Goal: Navigation & Orientation: Find specific page/section

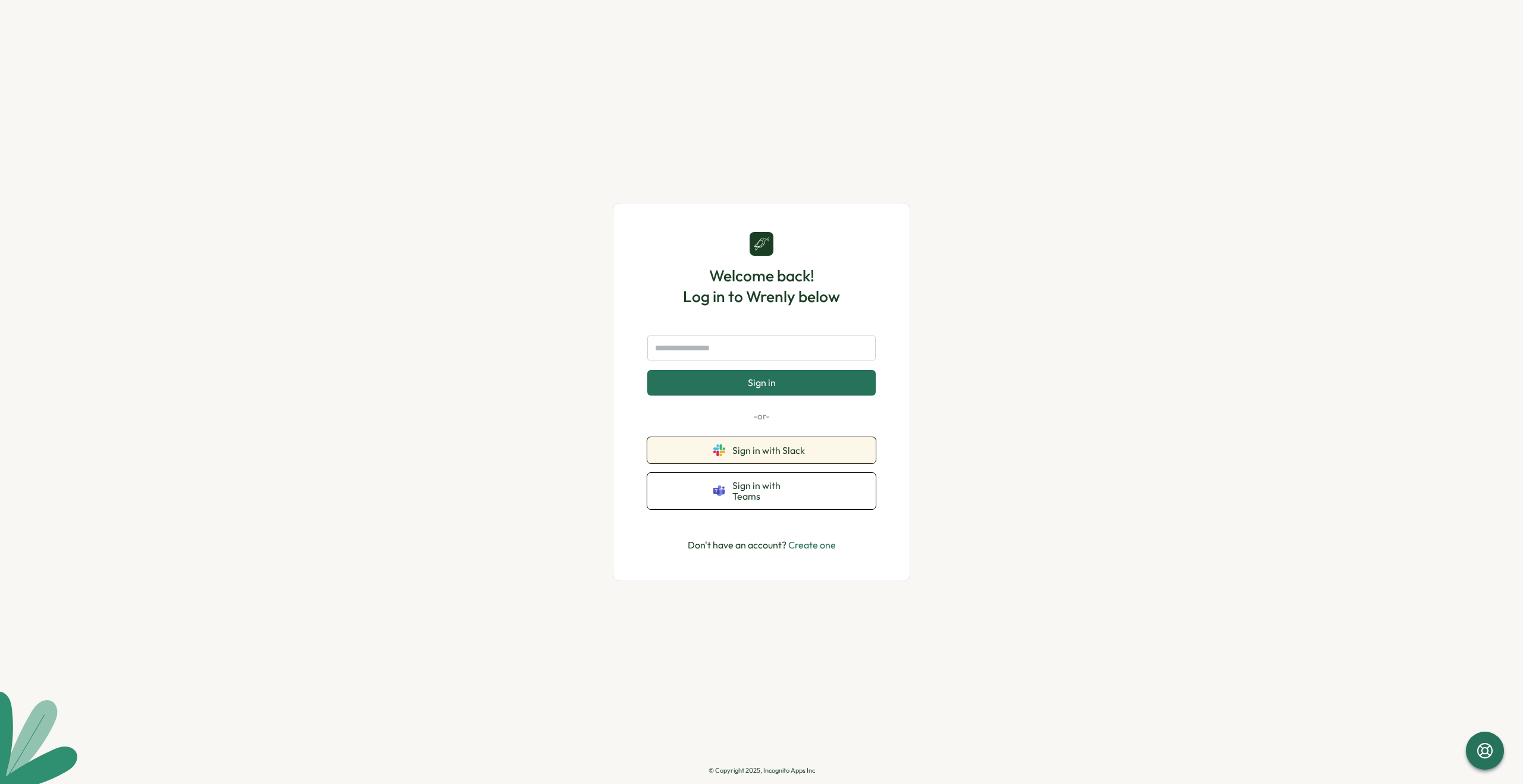
click at [757, 456] on span "Sign in with Slack" at bounding box center [770, 450] width 77 height 11
click at [719, 360] on input "text" at bounding box center [762, 348] width 229 height 25
type input "*"
type input "**********"
click at [759, 386] on span "Sign in" at bounding box center [761, 382] width 28 height 11
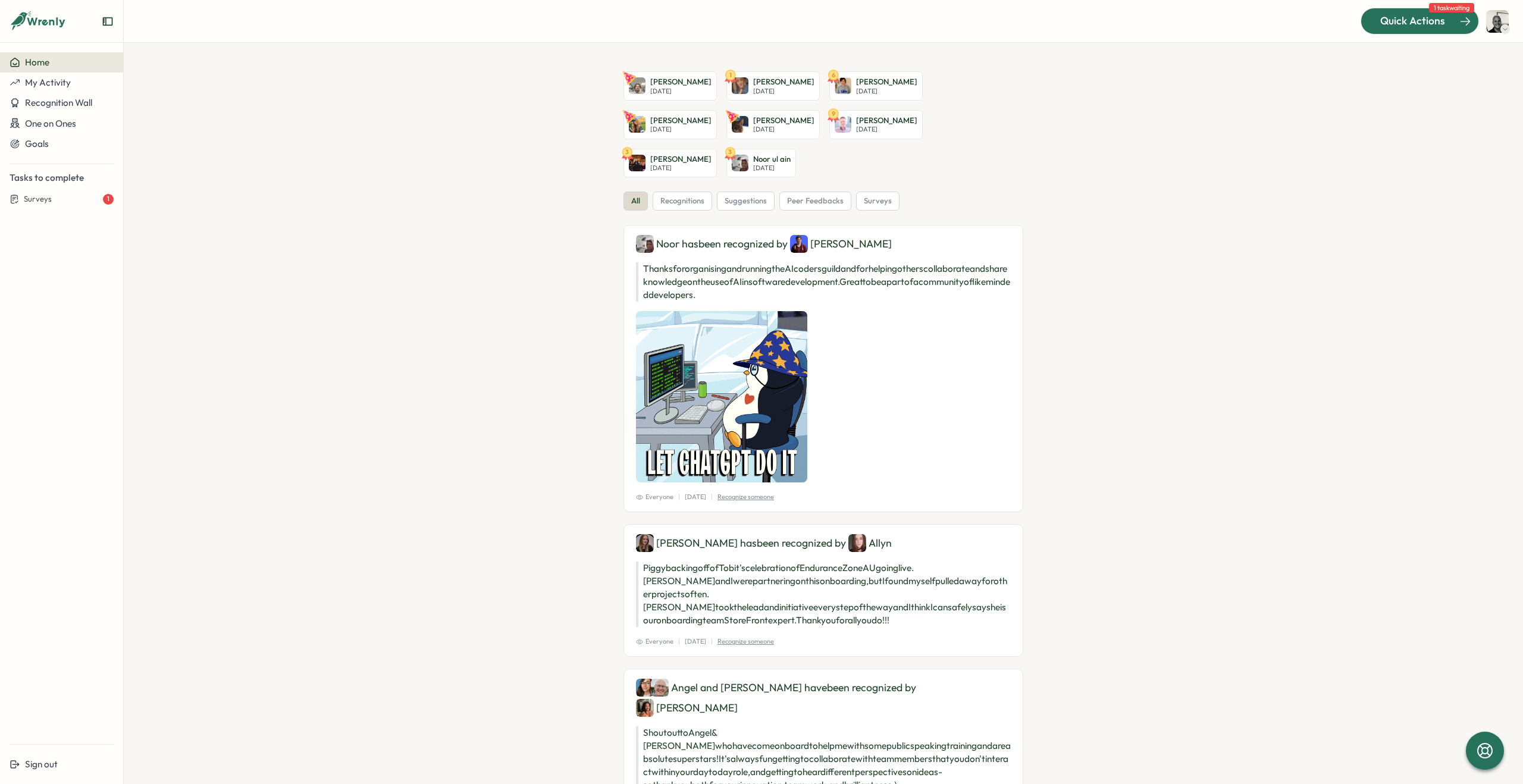
click at [1421, 26] on span "Quick Actions" at bounding box center [1412, 20] width 65 height 15
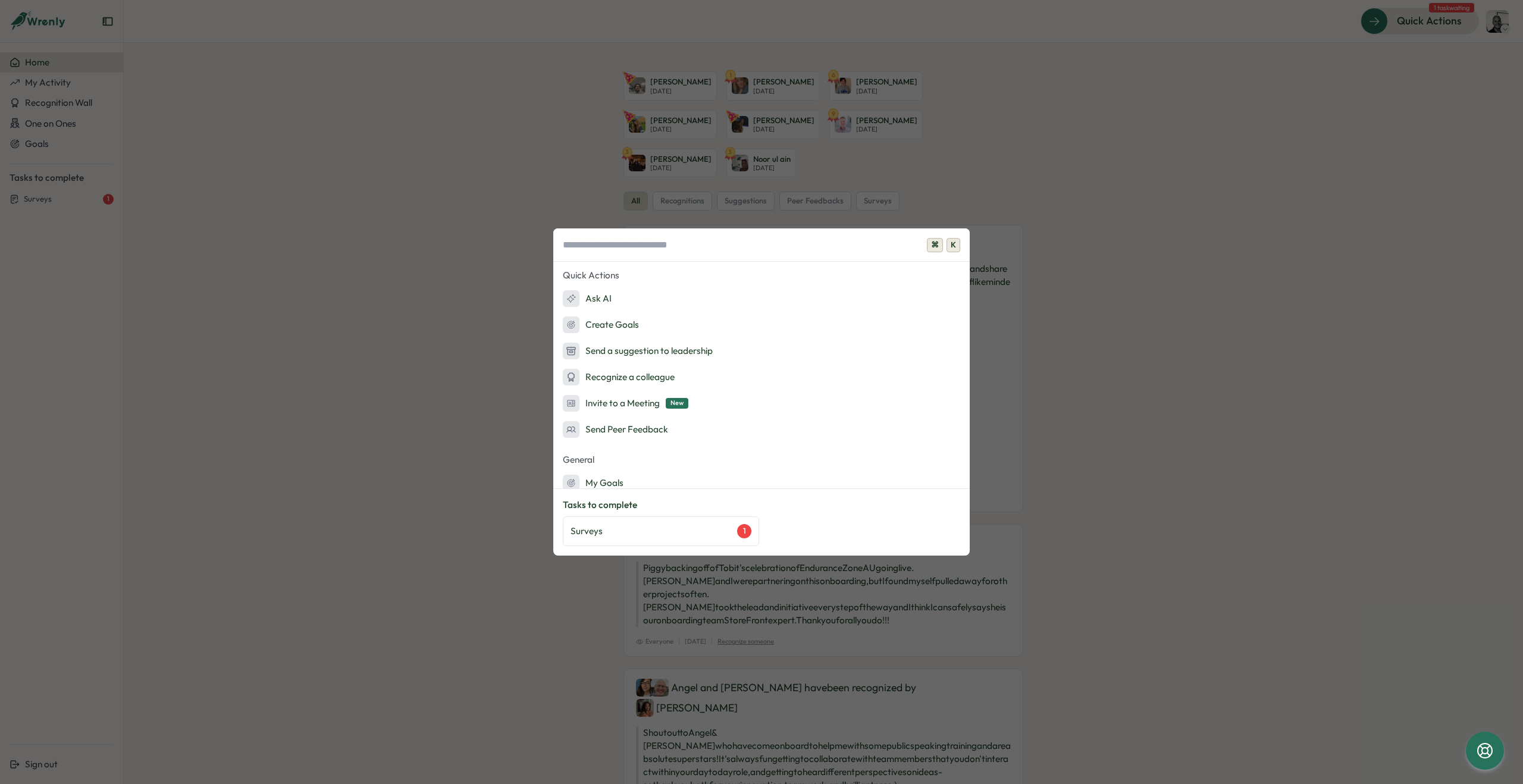
click at [1298, 141] on div "⌘ K Quick Actions Ask AI Create Goals Send a suggestion to leadership Recognize…" at bounding box center [761, 392] width 1523 height 784
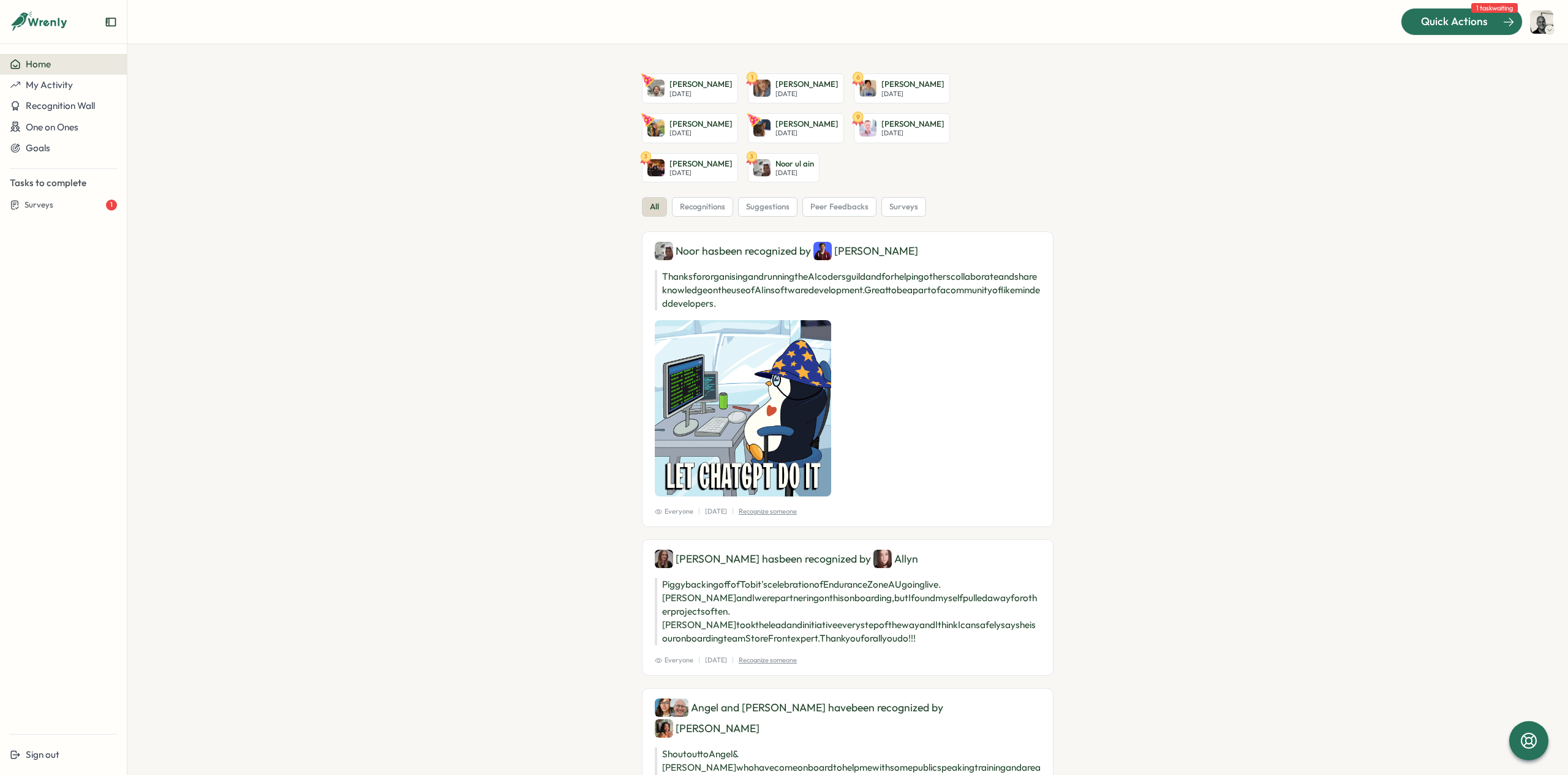
click at [1486, 25] on span "Quick Actions" at bounding box center [1454, 21] width 67 height 16
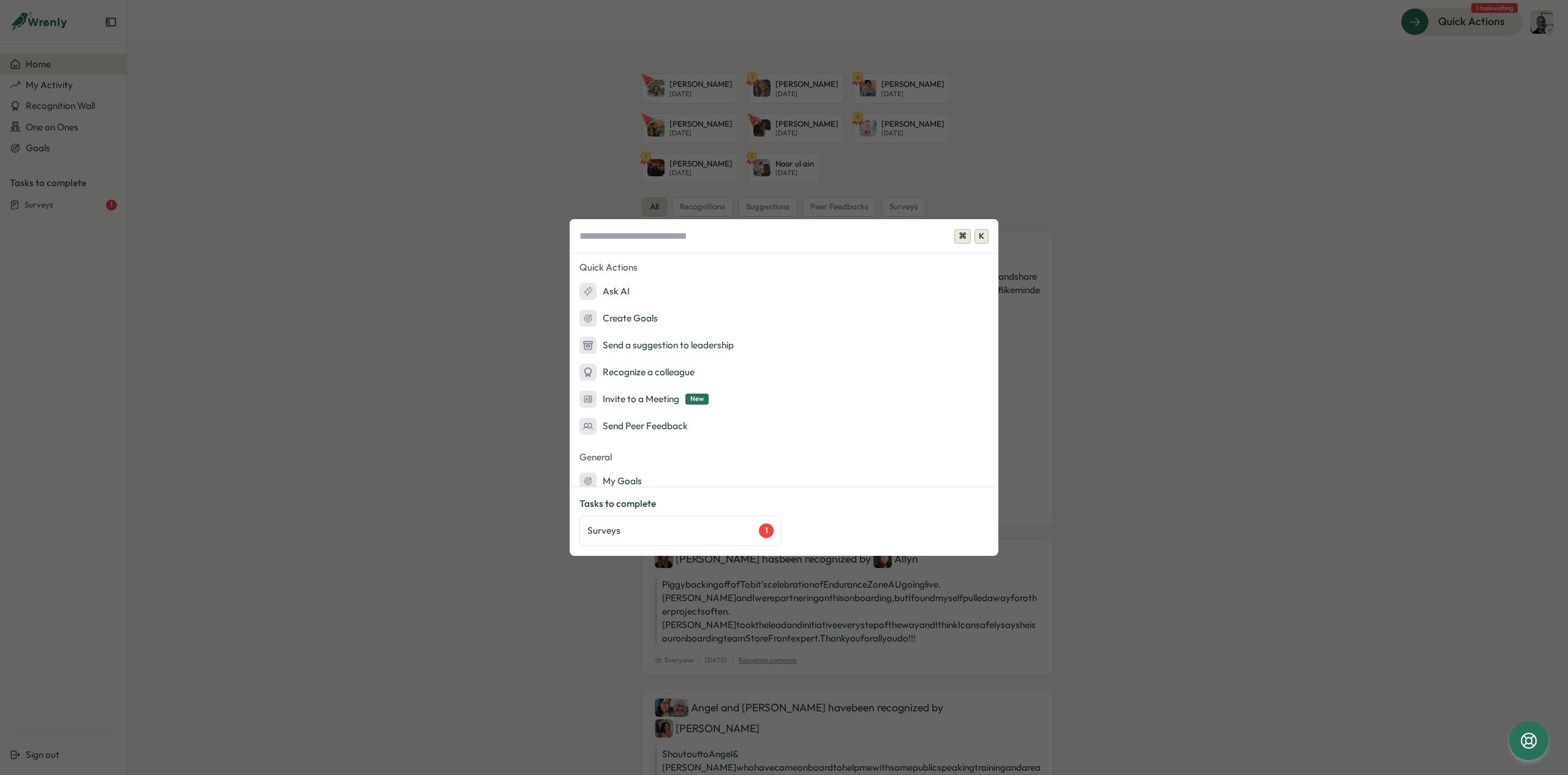
click at [1073, 378] on div "⌘ K Quick Actions Ask AI Create Goals Send a suggestion to leadership Recognize…" at bounding box center [784, 387] width 1568 height 775
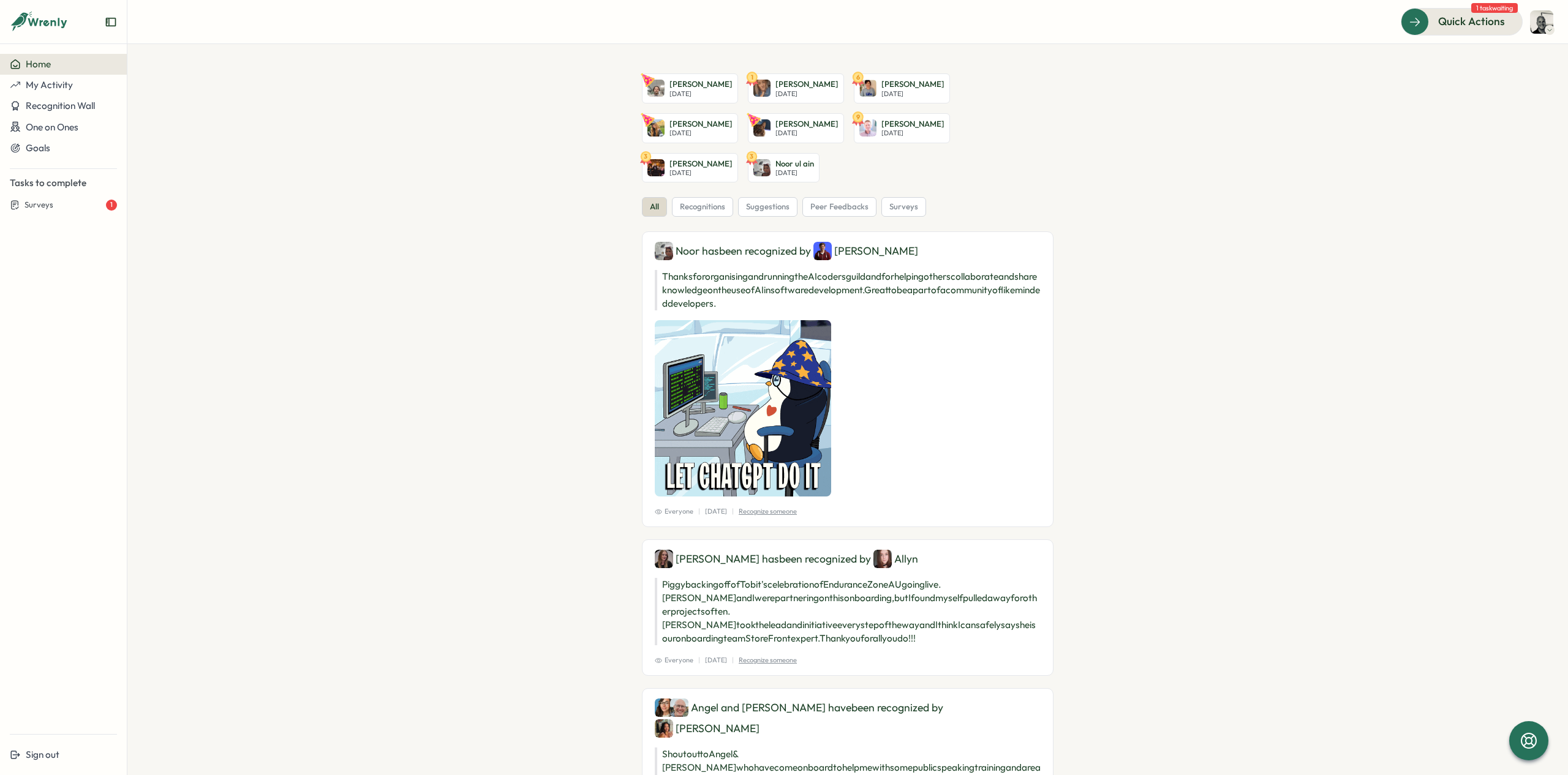
click at [1541, 23] on img at bounding box center [1541, 22] width 24 height 24
click at [1525, 82] on div "My Activity" at bounding box center [1521, 83] width 60 height 13
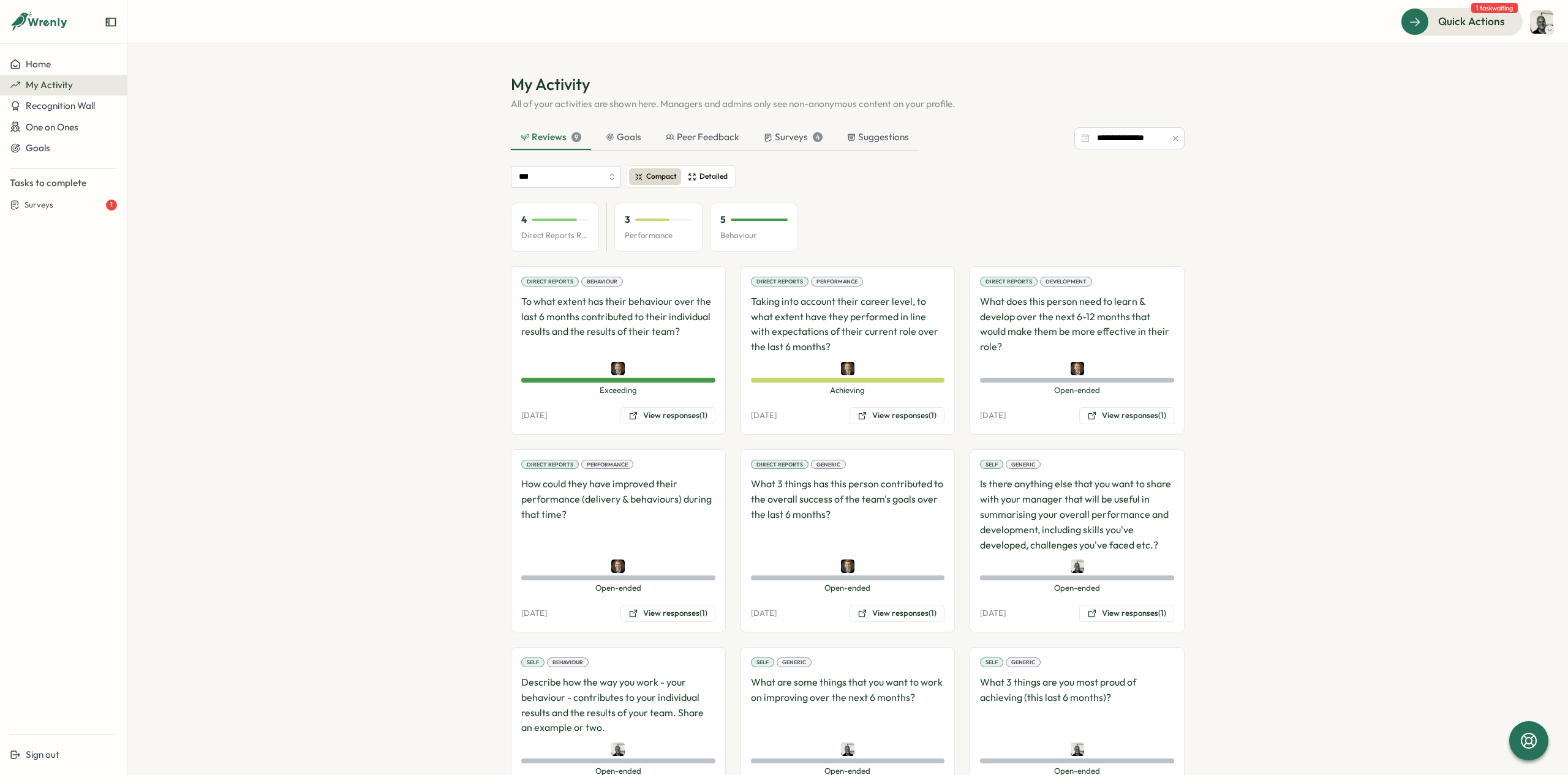
click at [700, 178] on span "Detailed" at bounding box center [714, 177] width 28 height 11
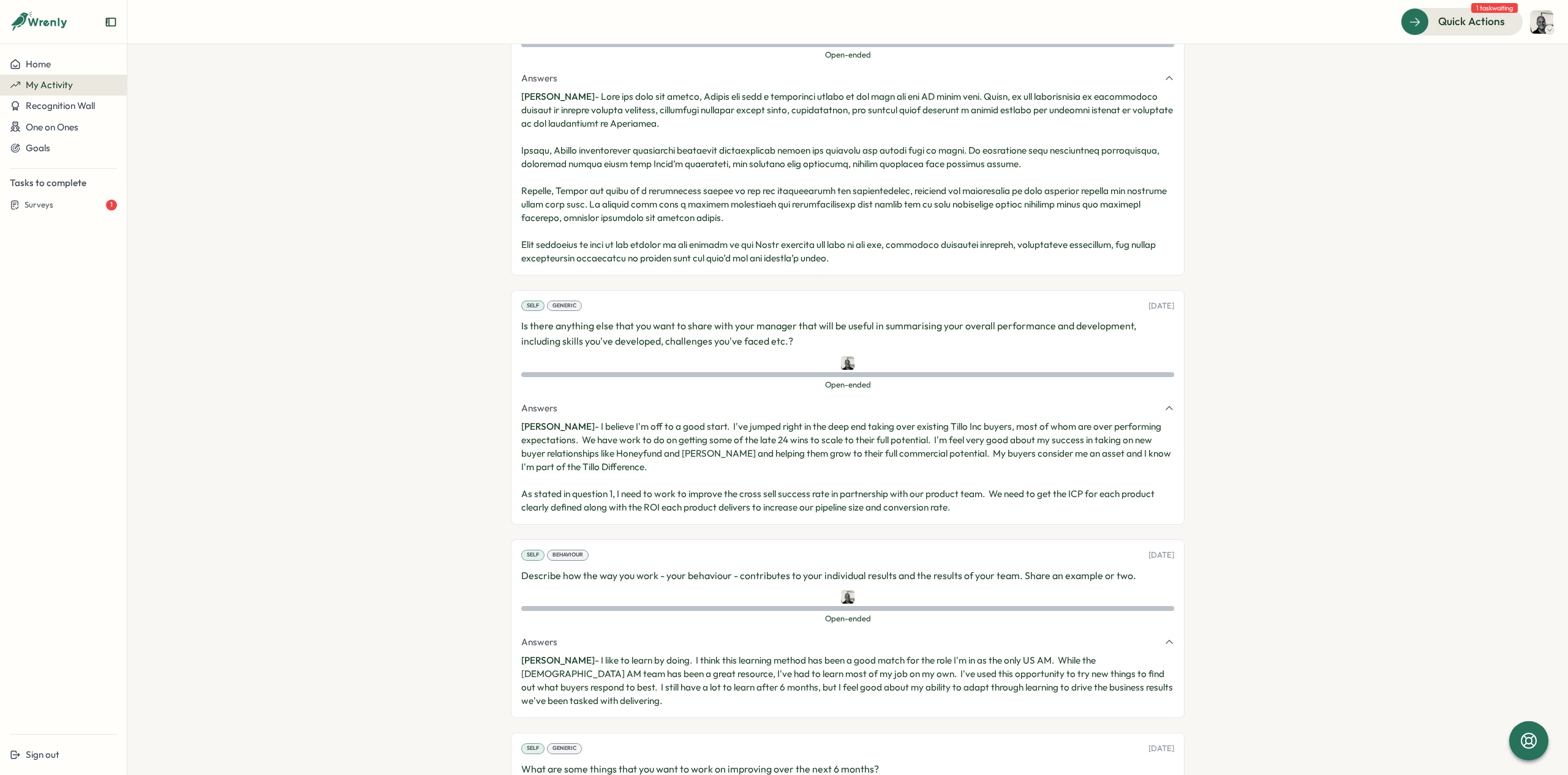
scroll to position [1195, 0]
